Goal: Information Seeking & Learning: Check status

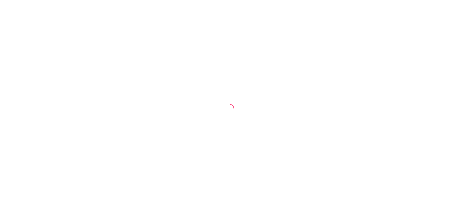
select select "30"
select select "HIGHEST_TOTAL_SPENT_WITH_ORDERS"
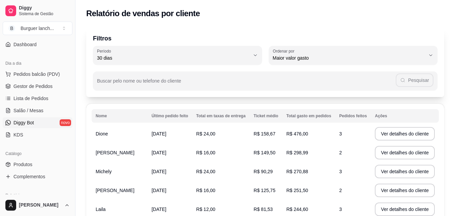
scroll to position [67, 0]
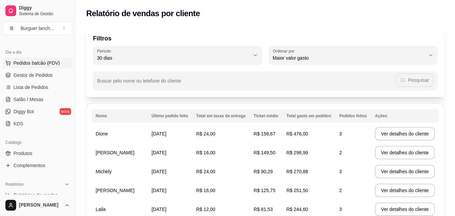
click at [38, 61] on span "Pedidos balcão (PDV)" at bounding box center [36, 63] width 46 height 7
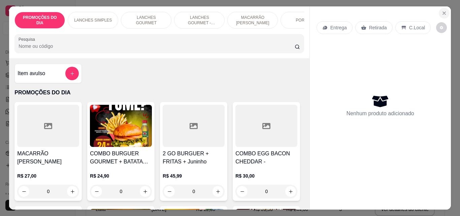
click at [442, 8] on button "Close" at bounding box center [444, 13] width 11 height 11
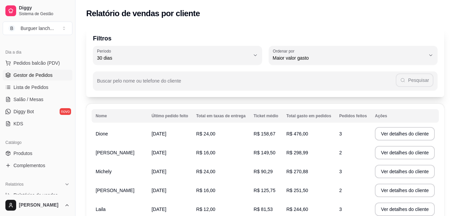
click at [49, 74] on span "Gestor de Pedidos" at bounding box center [32, 75] width 39 height 7
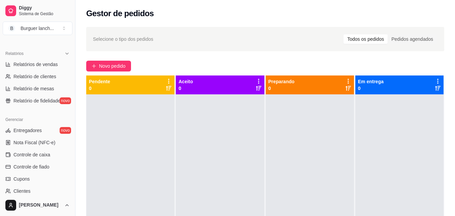
scroll to position [202, 0]
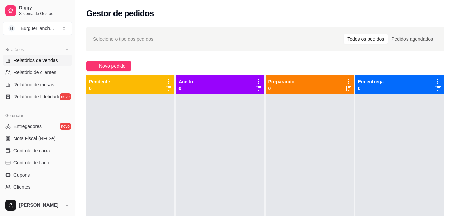
click at [44, 61] on span "Relatórios de vendas" at bounding box center [35, 60] width 44 height 7
select select "ALL"
select select "0"
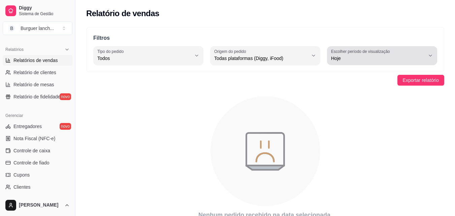
click at [359, 56] on span "Hoje" at bounding box center [378, 58] width 94 height 7
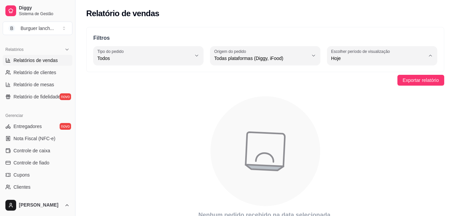
click at [359, 87] on span "Ontem" at bounding box center [379, 85] width 89 height 6
type input "1"
select select "1"
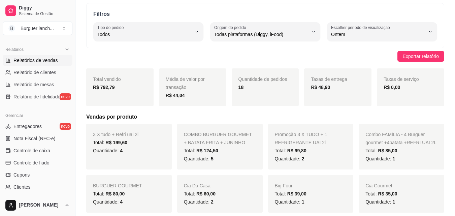
scroll to position [34, 0]
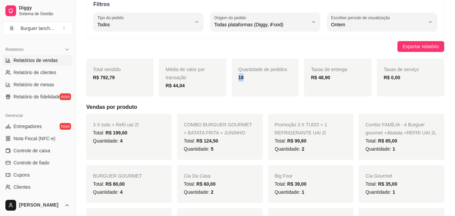
drag, startPoint x: 247, startPoint y: 77, endPoint x: 231, endPoint y: 80, distance: 15.7
click at [232, 80] on div "Quantidade de pedidos 18" at bounding box center [265, 78] width 67 height 38
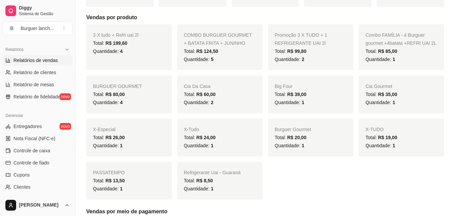
scroll to position [135, 0]
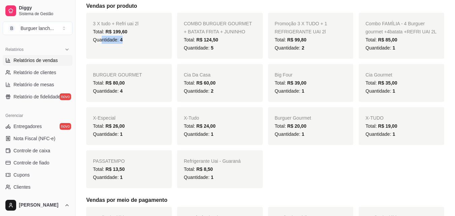
drag, startPoint x: 120, startPoint y: 41, endPoint x: 102, endPoint y: 42, distance: 17.5
click at [102, 42] on div "Quantidade: 4" at bounding box center [129, 40] width 72 height 8
click at [139, 57] on div "3 X tudo + Refri uai 2l Total: R$ 199,60 Quantidade: 4" at bounding box center [129, 36] width 86 height 46
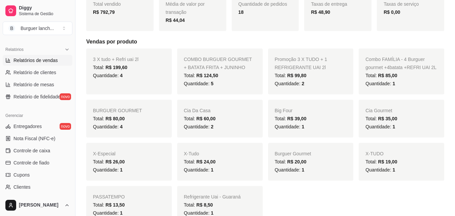
scroll to position [0, 0]
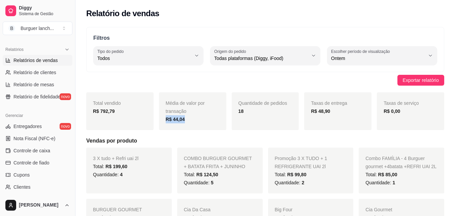
drag, startPoint x: 198, startPoint y: 119, endPoint x: 161, endPoint y: 123, distance: 37.2
click at [159, 122] on div "Média de valor por transação R$ 44,04" at bounding box center [192, 111] width 67 height 38
